Goal: Find specific page/section: Find specific page/section

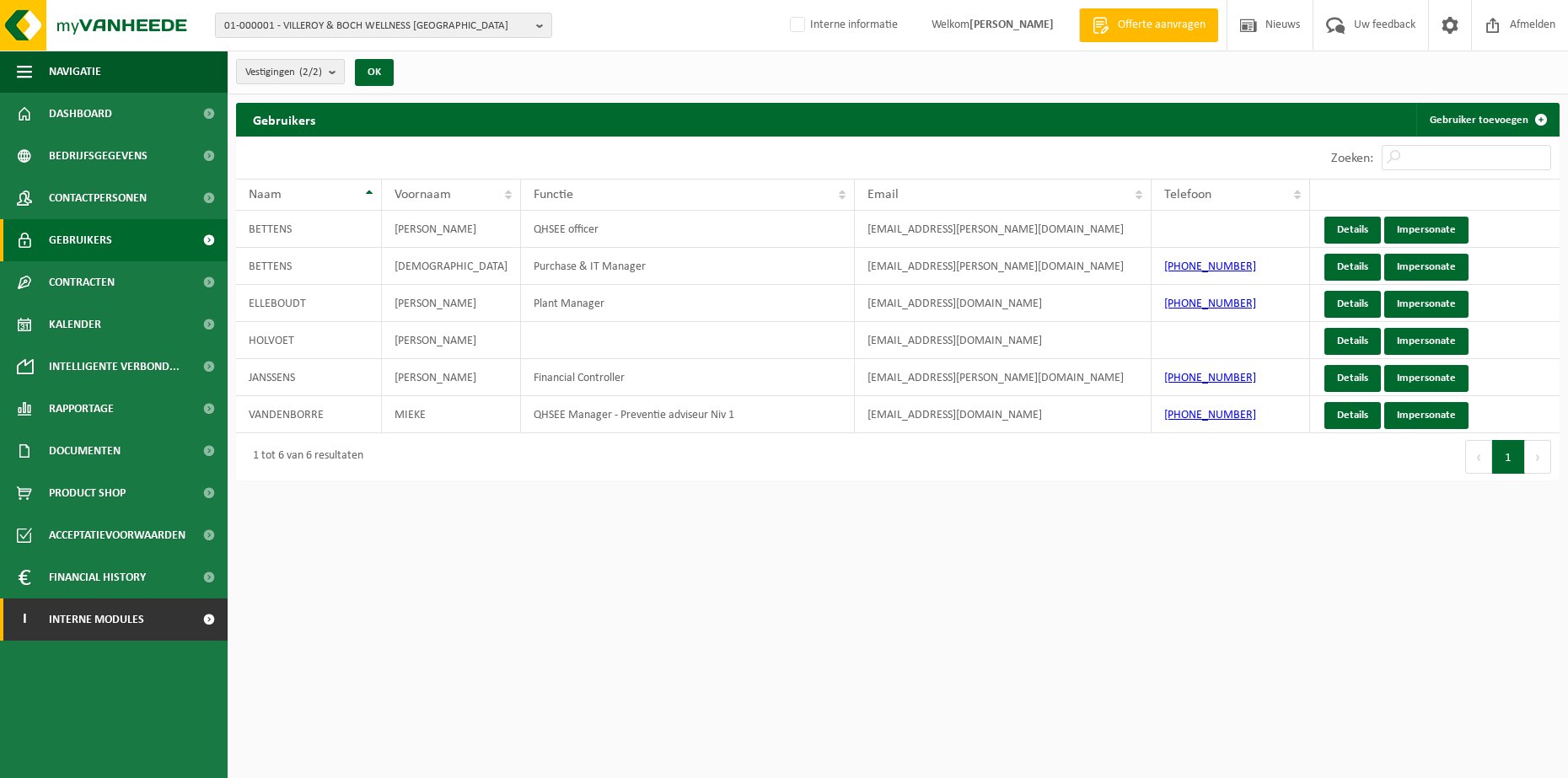
click at [165, 623] on link "I Interne modules" at bounding box center [114, 619] width 228 height 43
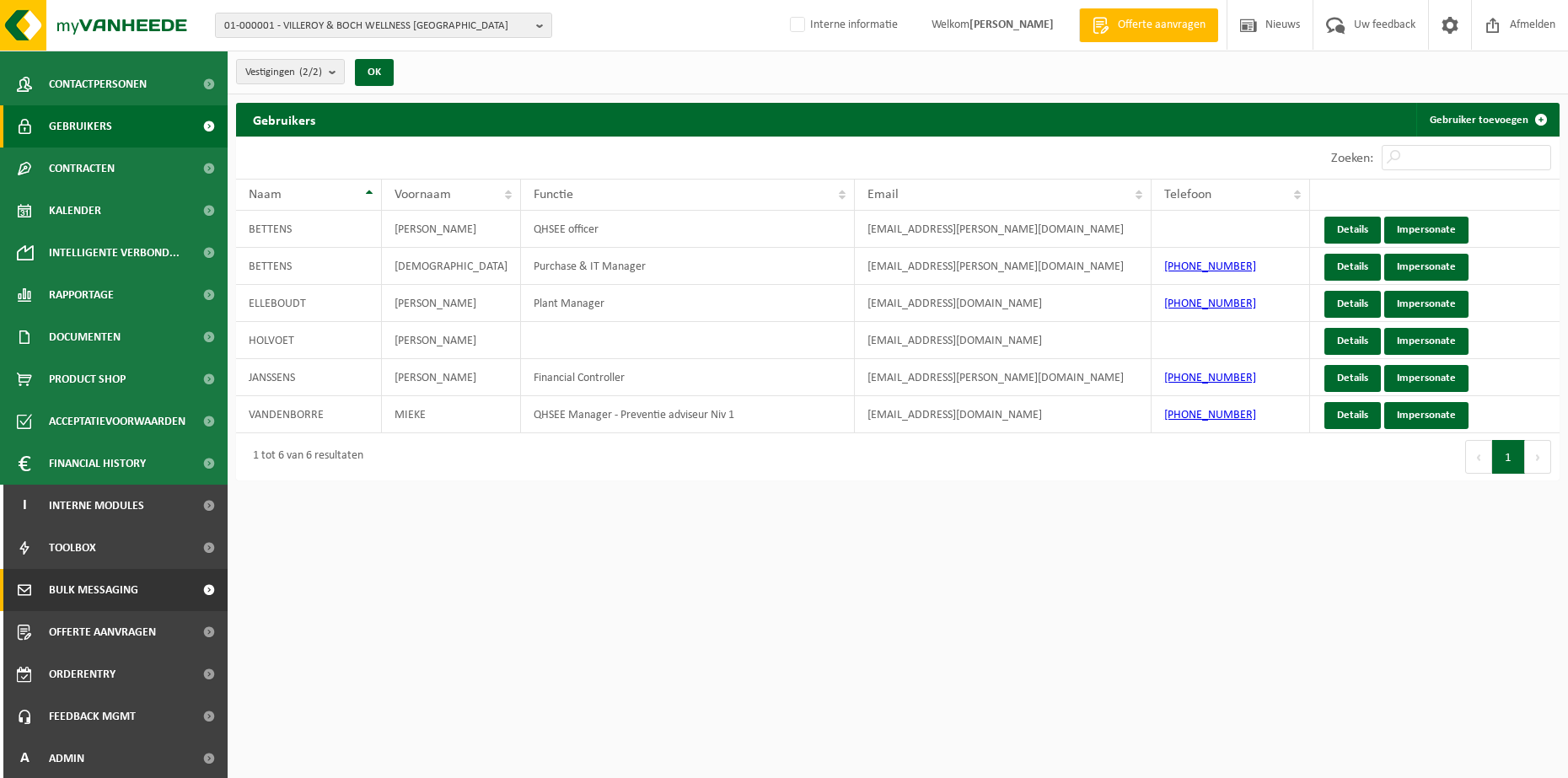
scroll to position [116, 0]
click at [139, 753] on link "A Admin" at bounding box center [114, 757] width 228 height 43
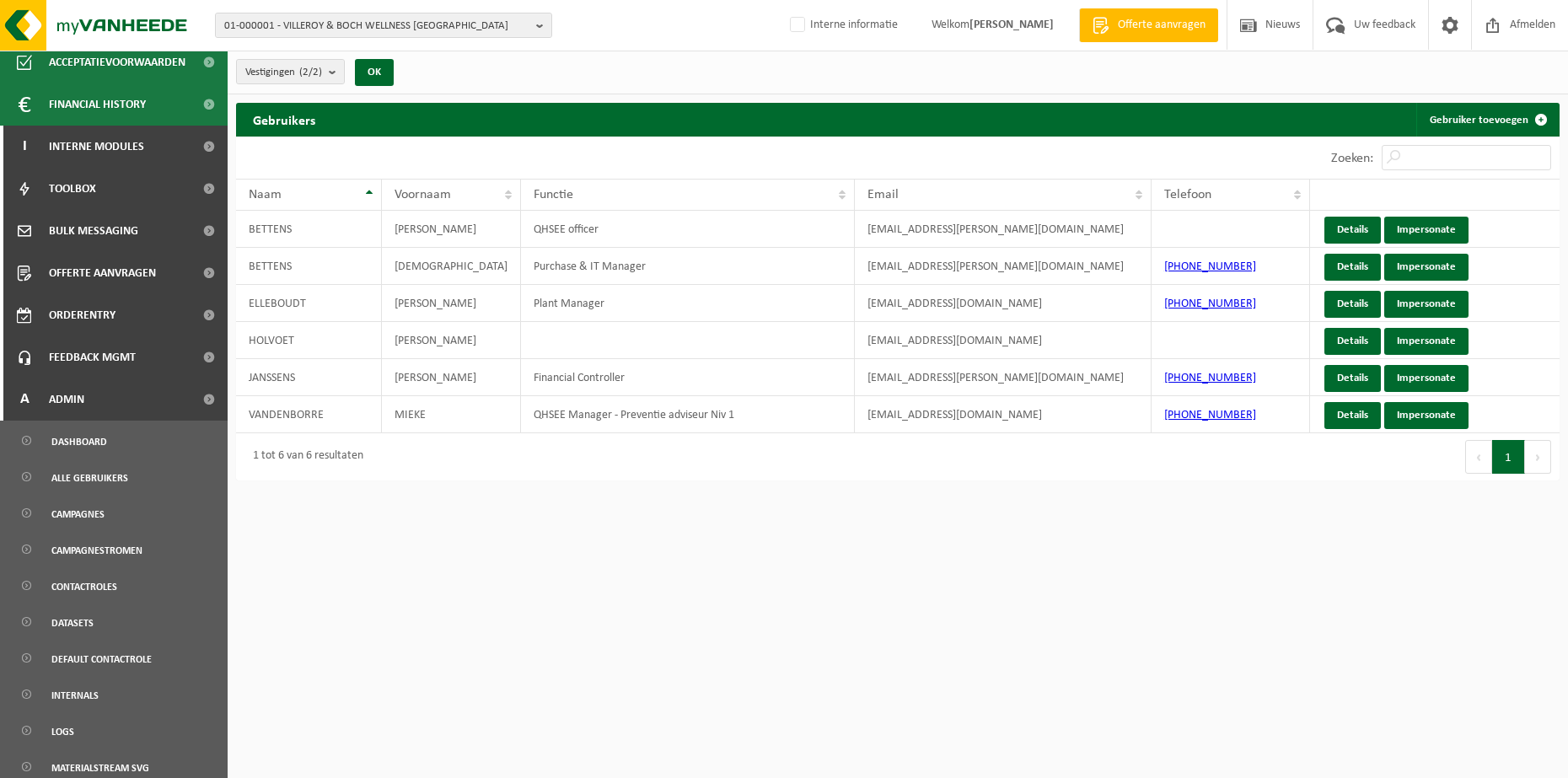
scroll to position [481, 0]
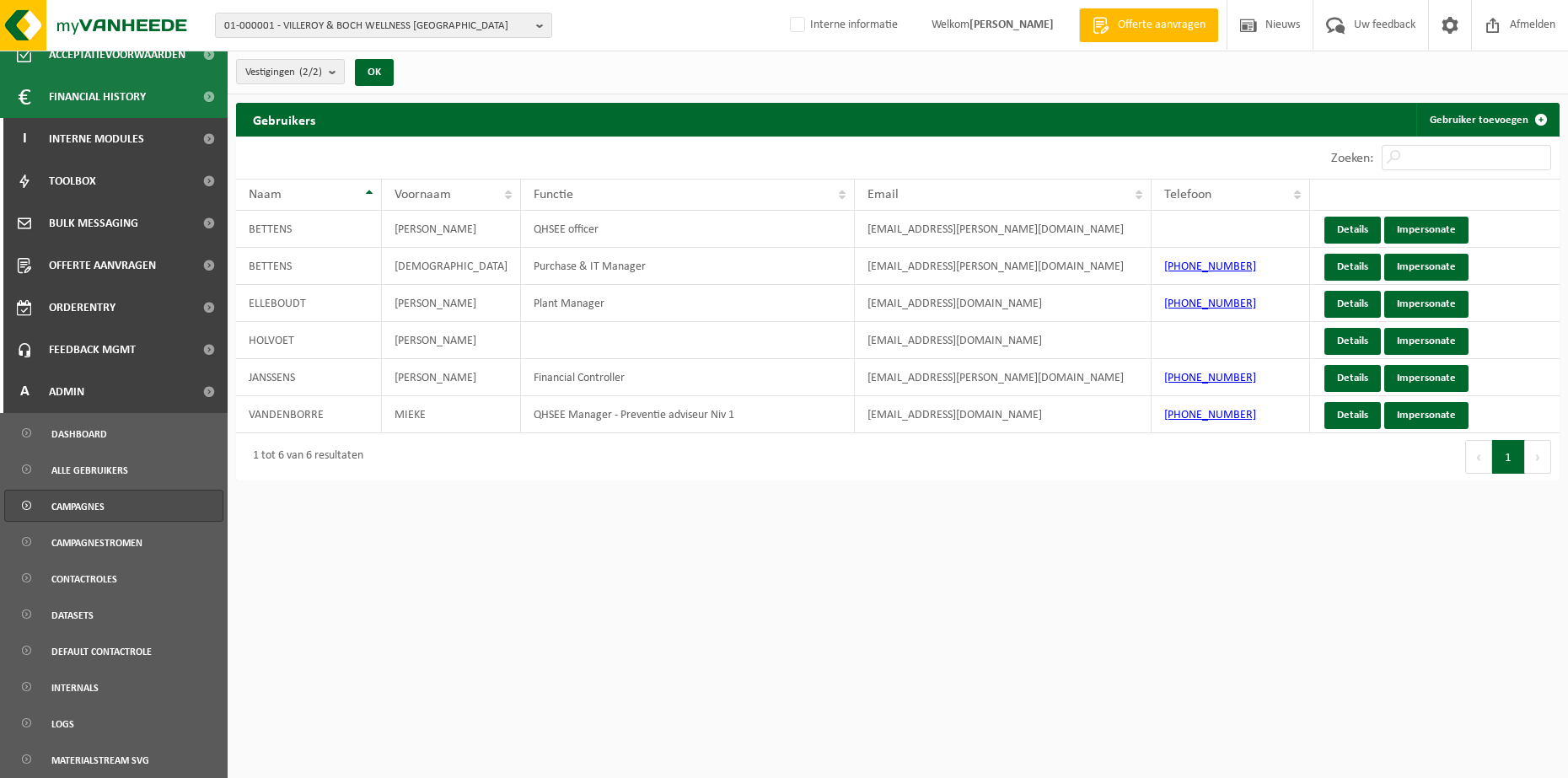
click at [128, 508] on link "Campagnes" at bounding box center [113, 505] width 219 height 32
